Goal: Transaction & Acquisition: Subscribe to service/newsletter

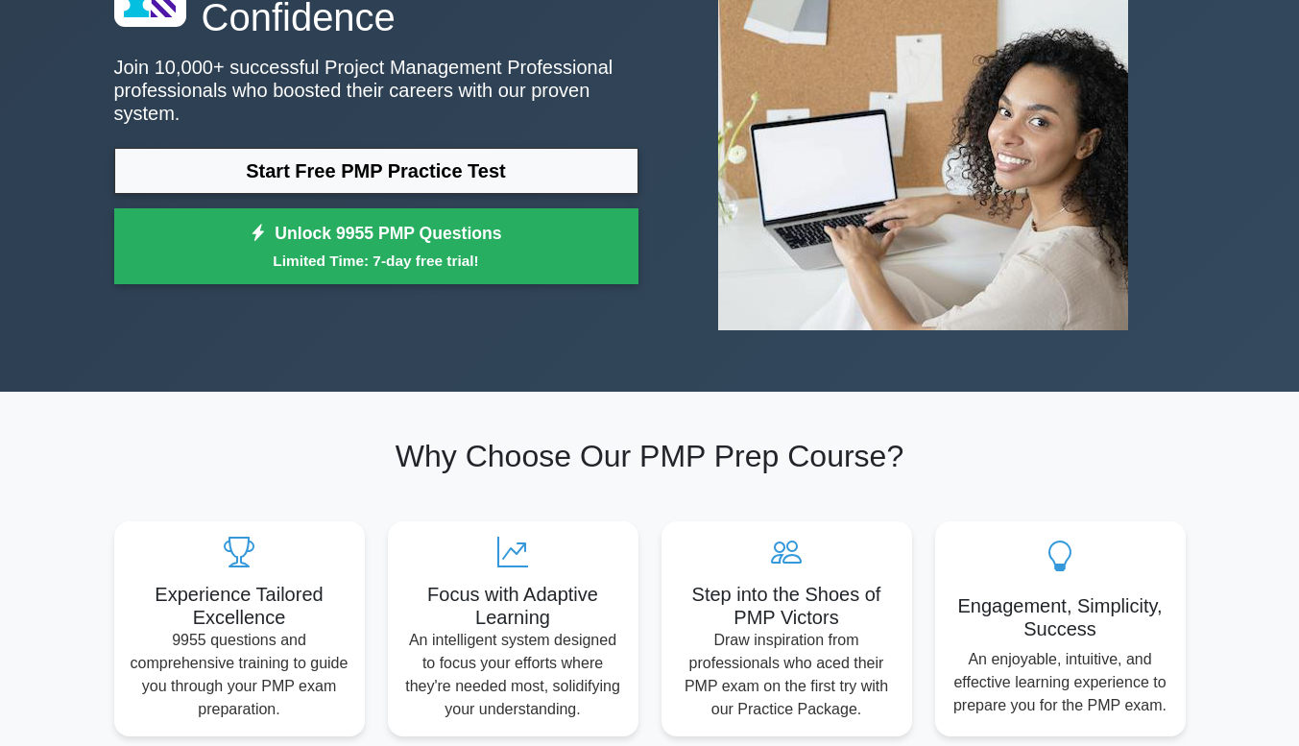
scroll to position [222, 0]
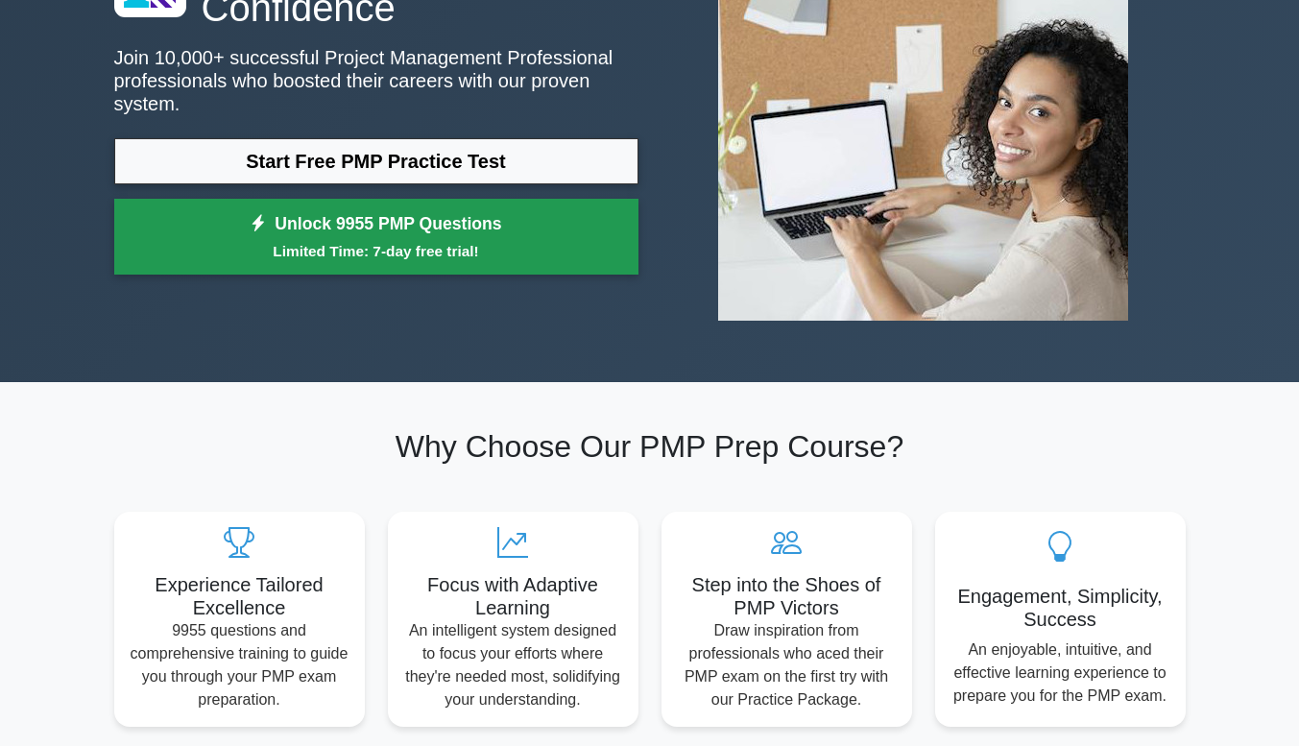
click at [427, 240] on small "Limited Time: 7-day free trial!" at bounding box center [376, 251] width 476 height 22
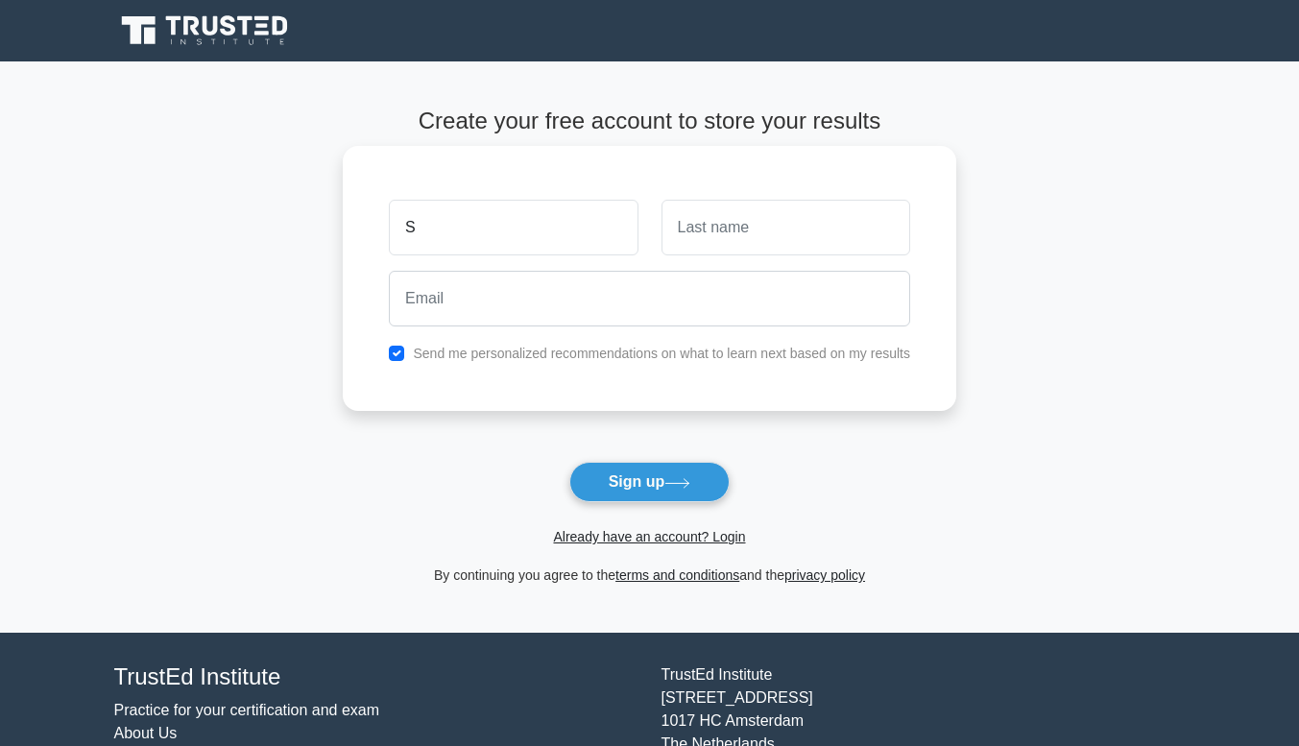
type input "Song"
click at [717, 224] on input "text" at bounding box center [786, 228] width 249 height 56
type input "[PERSON_NAME]"
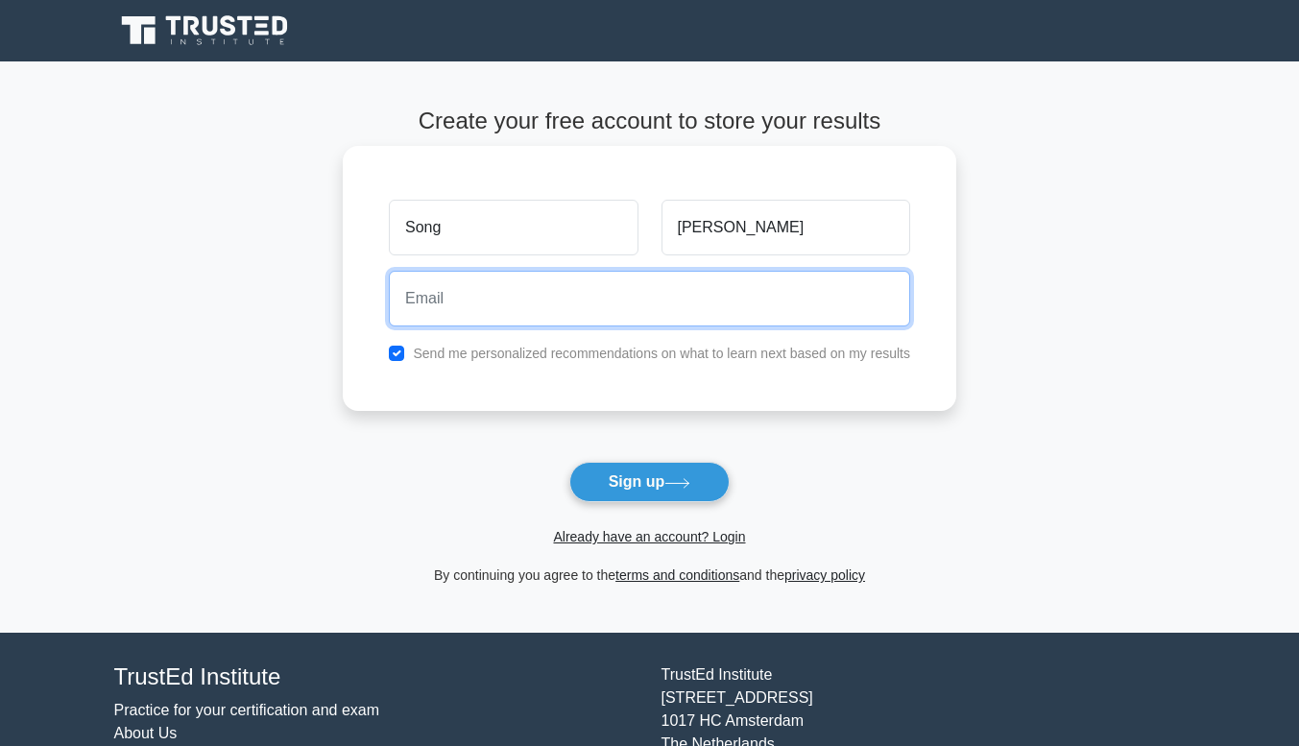
click at [523, 304] on input "email" at bounding box center [649, 299] width 521 height 56
type input "[EMAIL_ADDRESS][DOMAIN_NAME]"
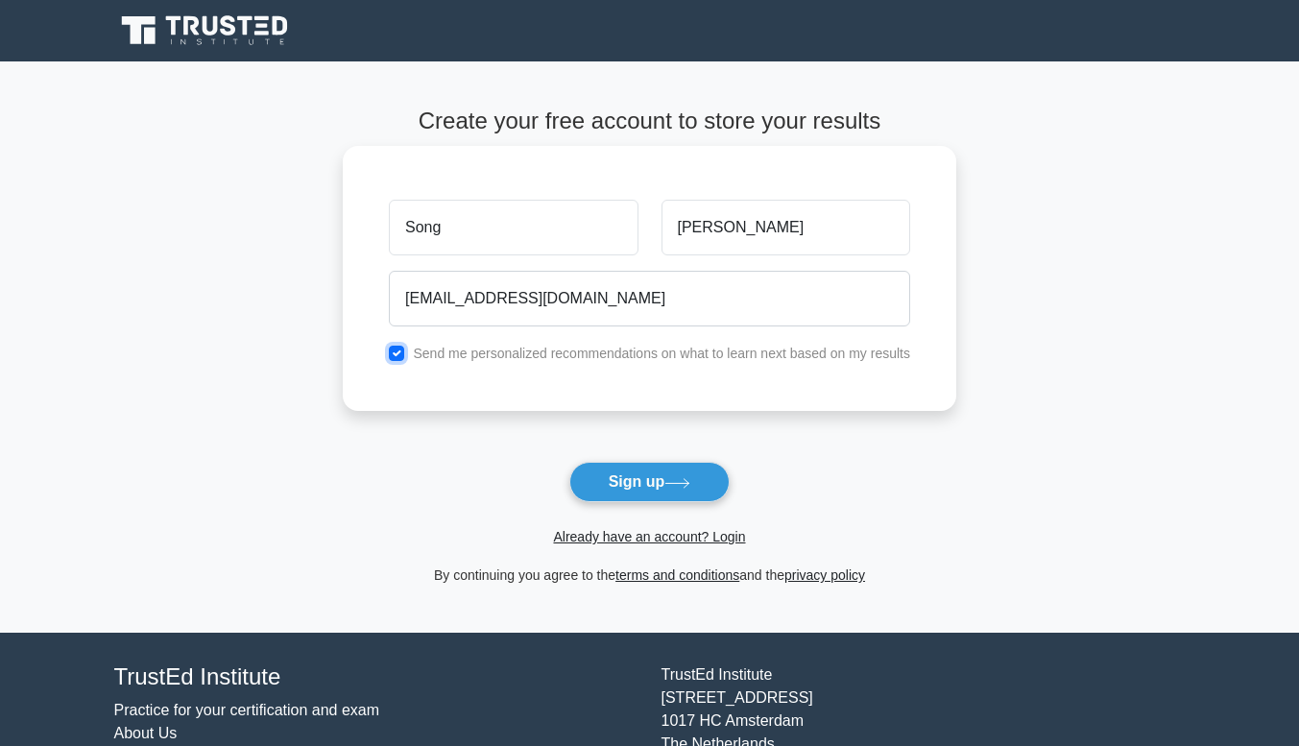
click at [399, 355] on input "checkbox" at bounding box center [396, 353] width 15 height 15
checkbox input "false"
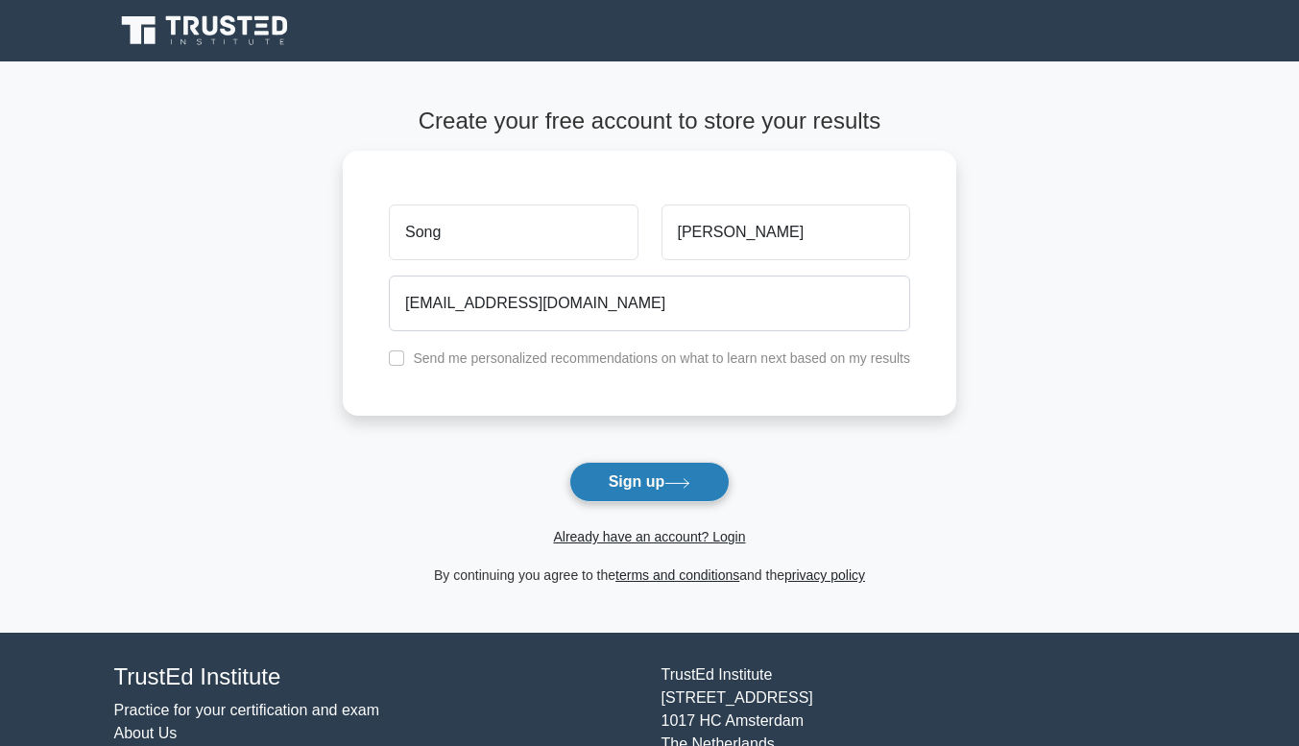
click at [625, 488] on button "Sign up" at bounding box center [649, 482] width 161 height 40
